Goal: Check status: Check status

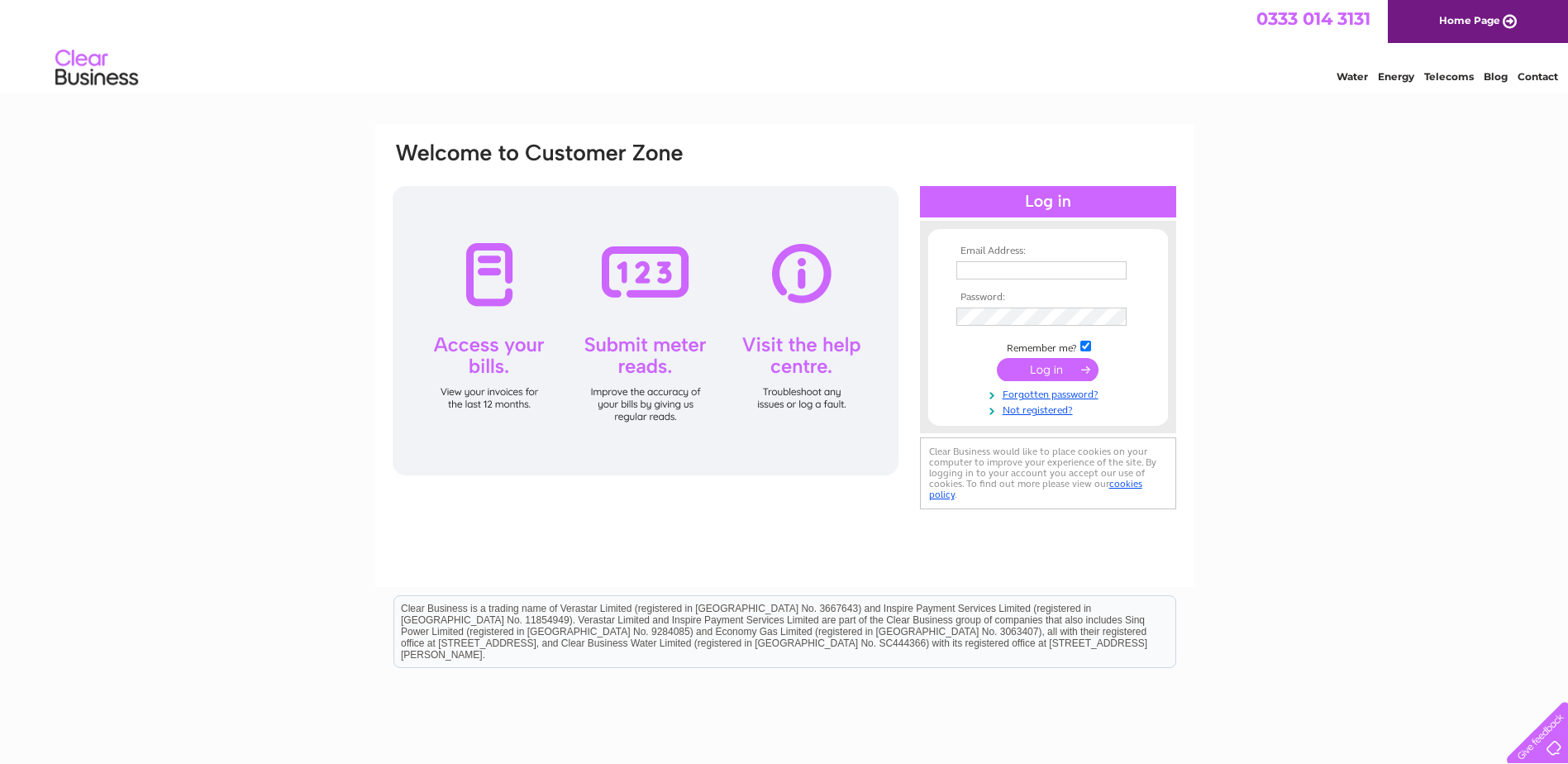
type input "jigarpatel@atjones.net"
click at [1045, 371] on input "submit" at bounding box center [1048, 370] width 101 height 23
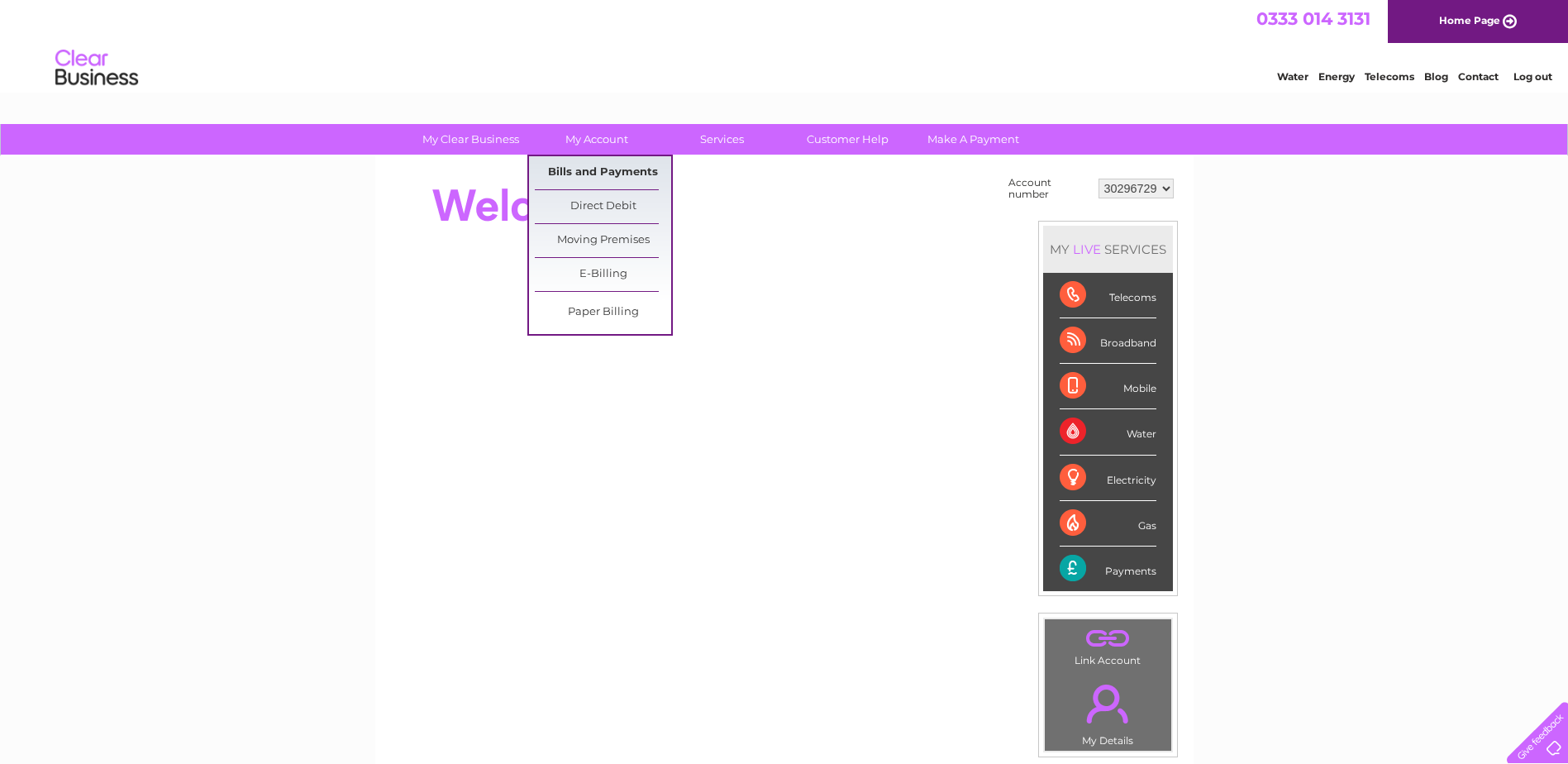
click at [618, 166] on link "Bills and Payments" at bounding box center [603, 173] width 136 height 33
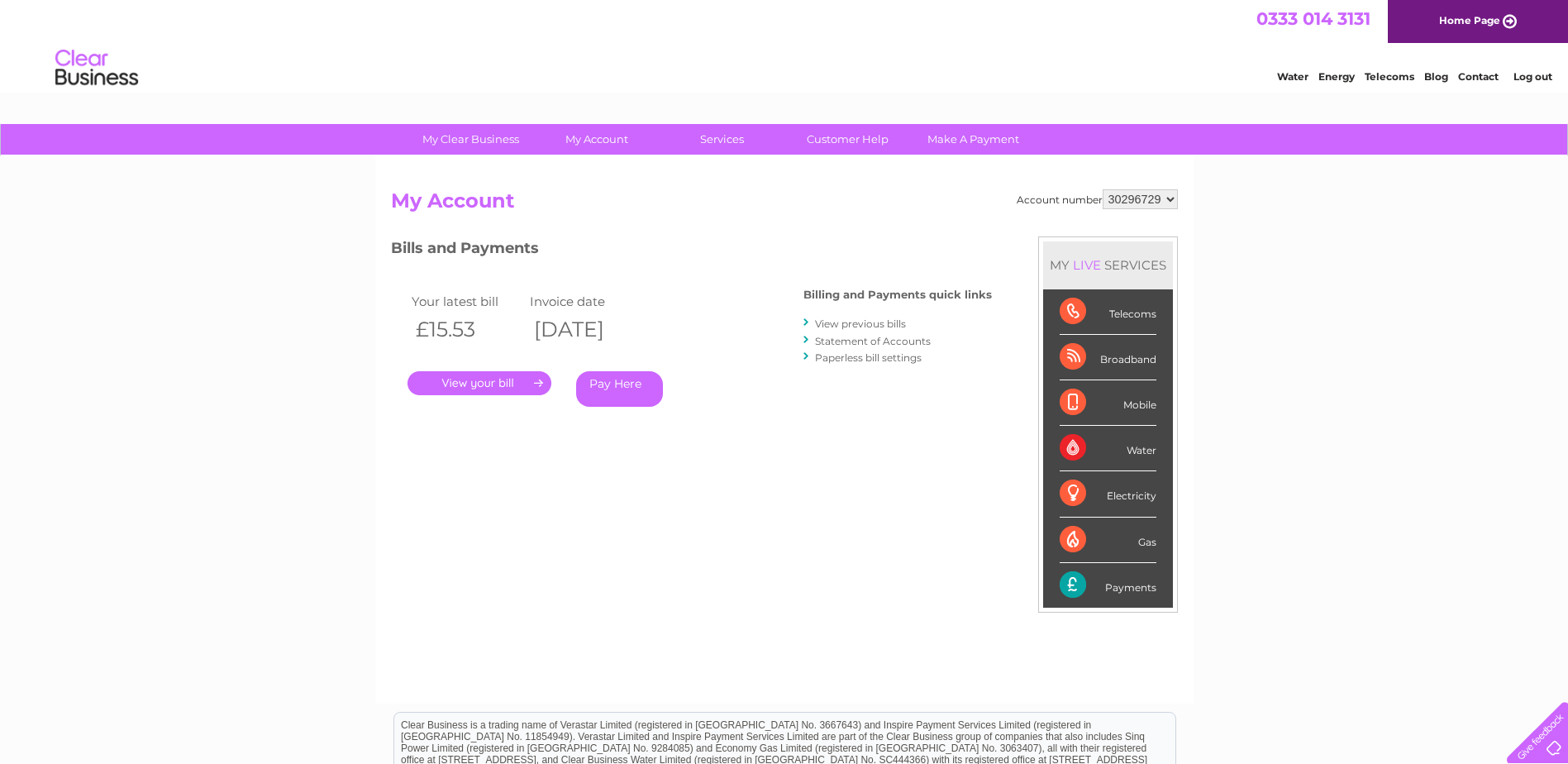
click at [872, 325] on link "View previous bills" at bounding box center [860, 323] width 91 height 12
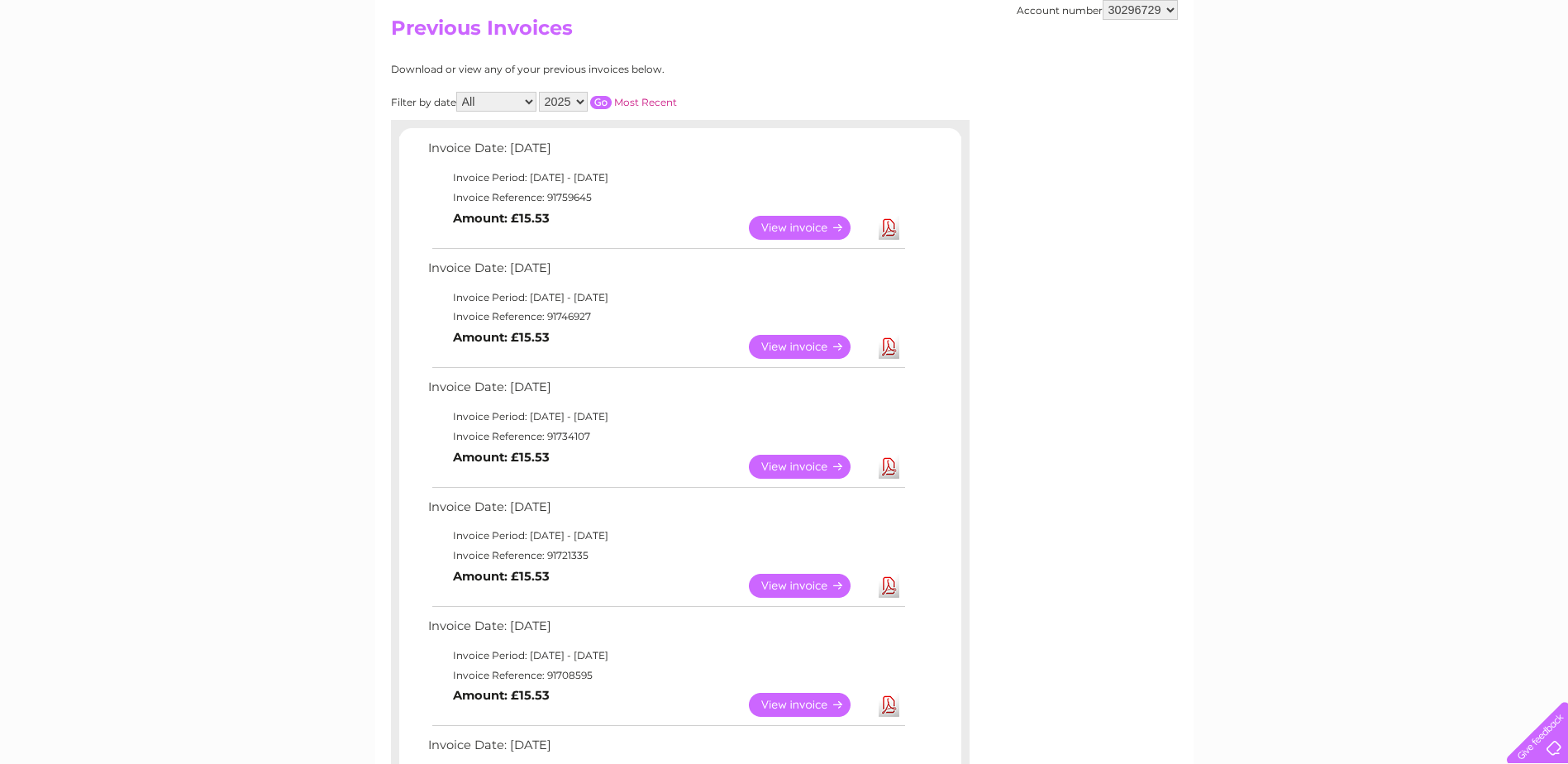
scroll to position [165, 0]
